Goal: Find specific page/section: Find specific page/section

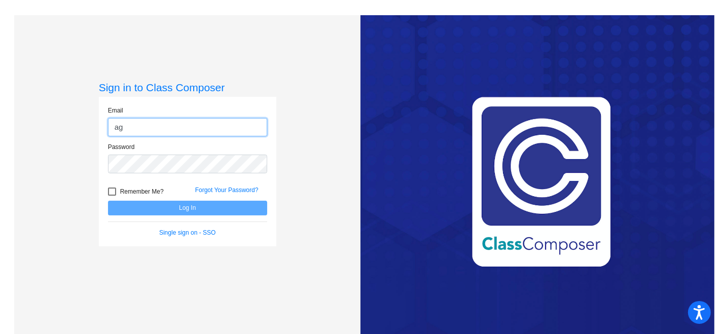
type input "[EMAIL_ADDRESS][DOMAIN_NAME]"
click at [154, 174] on div "Password" at bounding box center [187, 160] width 174 height 36
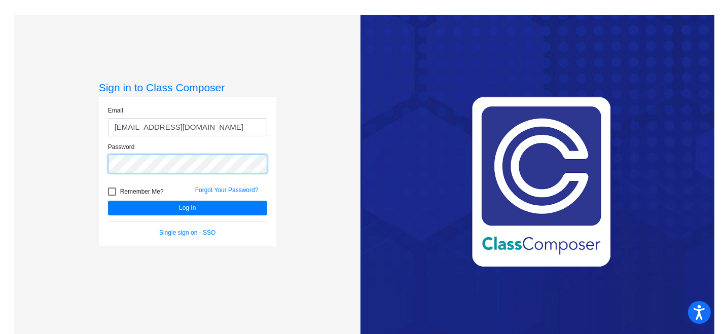
click at [108, 201] on button "Log In" at bounding box center [187, 208] width 159 height 15
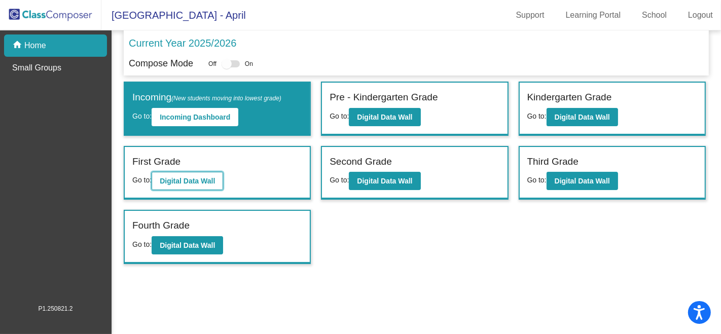
click at [200, 177] on b "Digital Data Wall" at bounding box center [187, 181] width 55 height 8
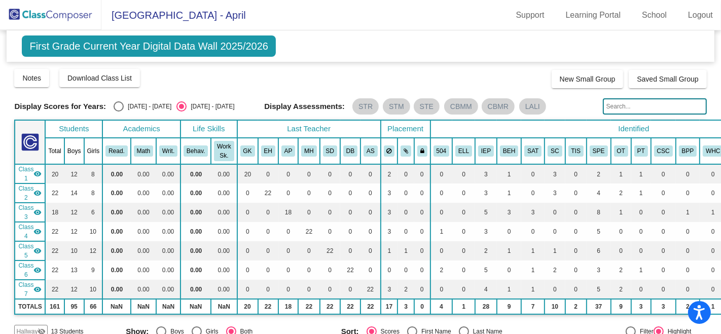
click at [632, 108] on input "text" at bounding box center [655, 106] width 104 height 16
type input "[PERSON_NAME]"
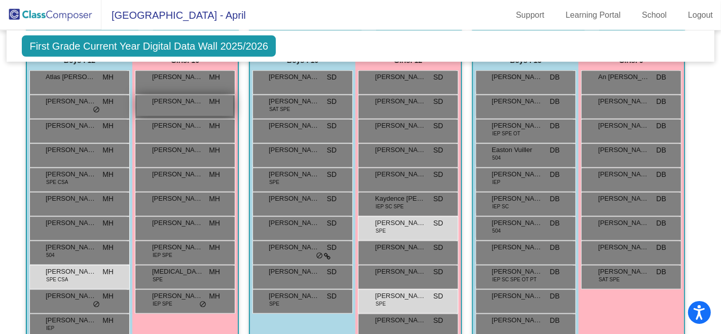
scroll to position [732, 0]
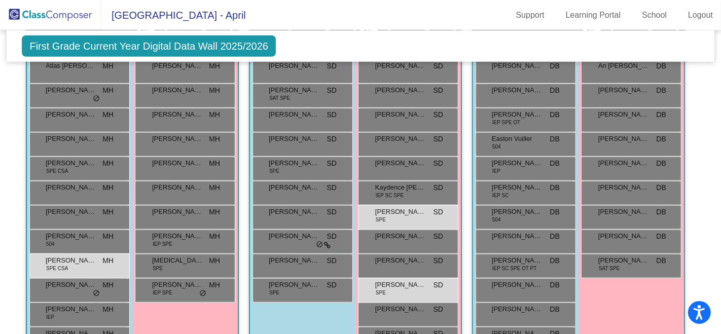
click at [225, 46] on span "First Grade Current Year Digital Data Wall 2025/2026" at bounding box center [149, 45] width 254 height 21
click at [204, 13] on span "[GEOGRAPHIC_DATA] - April" at bounding box center [173, 15] width 144 height 16
click at [63, 15] on img at bounding box center [50, 15] width 101 height 30
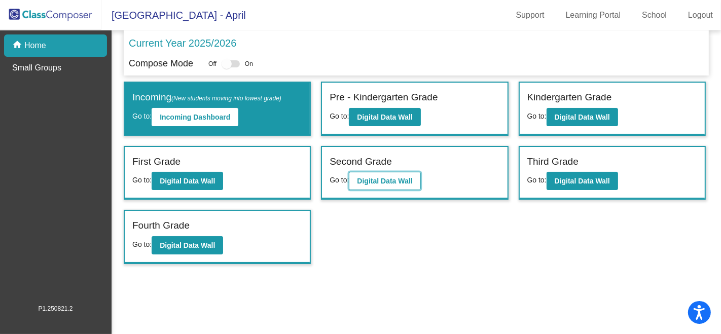
click at [398, 177] on b "Digital Data Wall" at bounding box center [384, 181] width 55 height 8
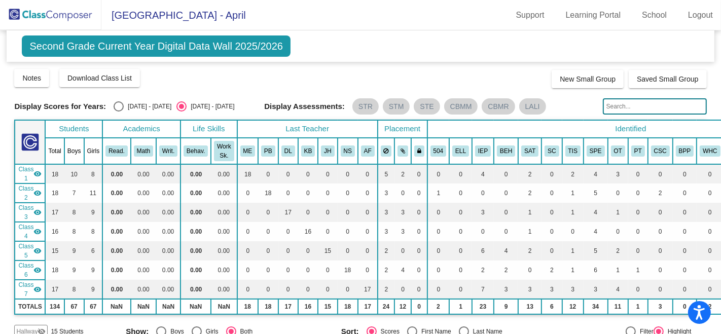
click at [51, 17] on img at bounding box center [50, 15] width 101 height 30
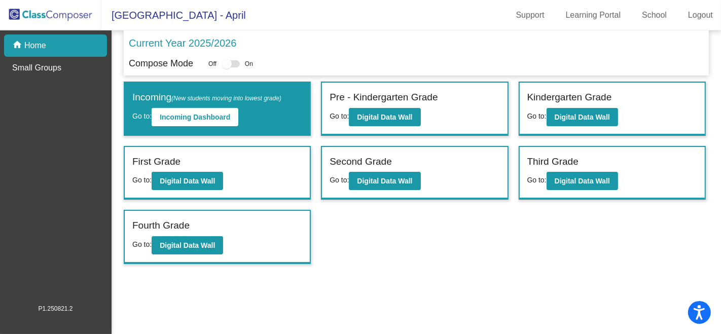
click at [391, 161] on div "Second Grade" at bounding box center [414, 164] width 170 height 18
click at [388, 177] on b "Digital Data Wall" at bounding box center [384, 181] width 55 height 8
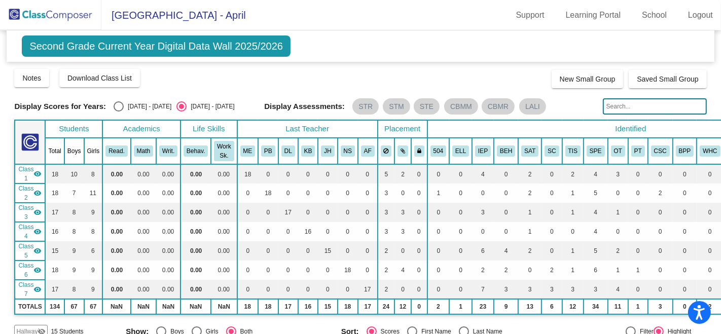
click at [634, 101] on input "text" at bounding box center [655, 106] width 104 height 16
type input "[PERSON_NAME]"
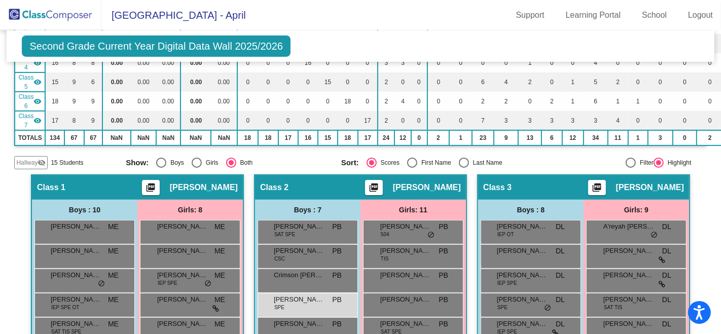
scroll to position [56, 0]
